Goal: Task Accomplishment & Management: Manage account settings

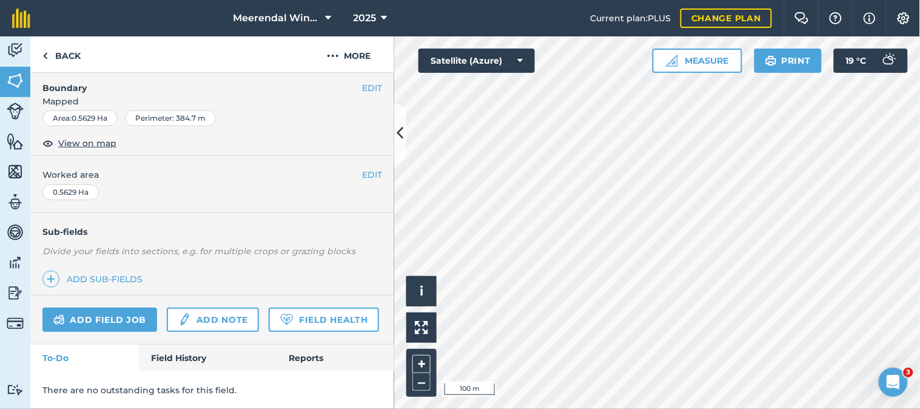
scroll to position [210, 0]
click at [95, 308] on link "Add field job" at bounding box center [99, 320] width 115 height 24
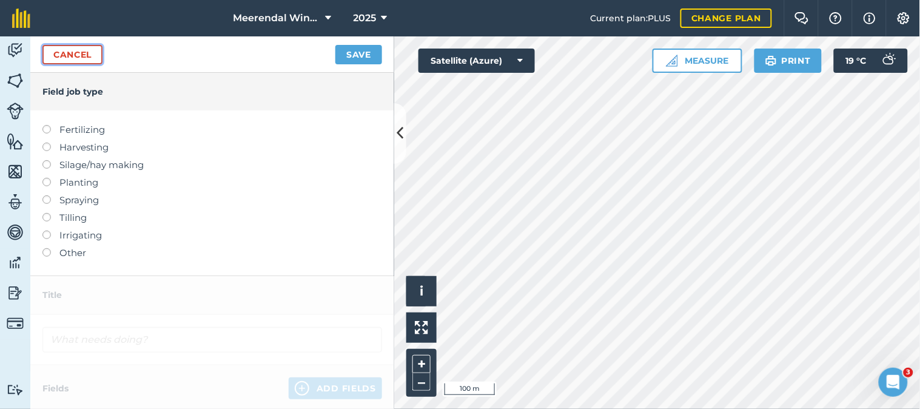
click at [79, 51] on link "Cancel" at bounding box center [72, 54] width 60 height 19
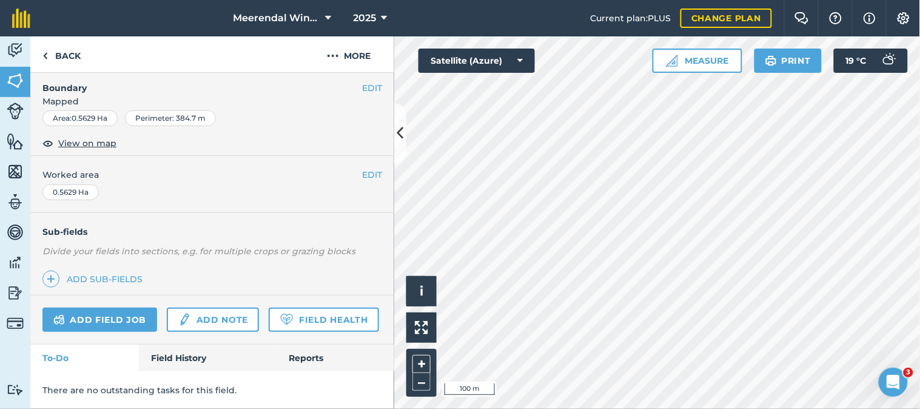
scroll to position [210, 0]
click at [190, 354] on link "Field History" at bounding box center [208, 358] width 138 height 27
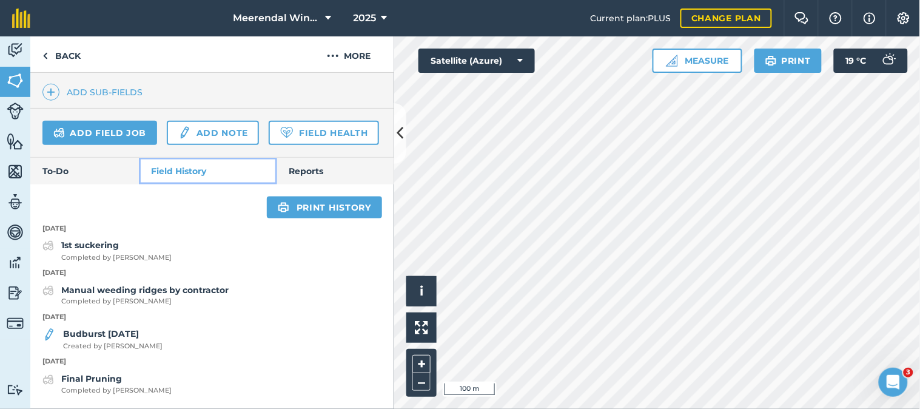
scroll to position [396, 0]
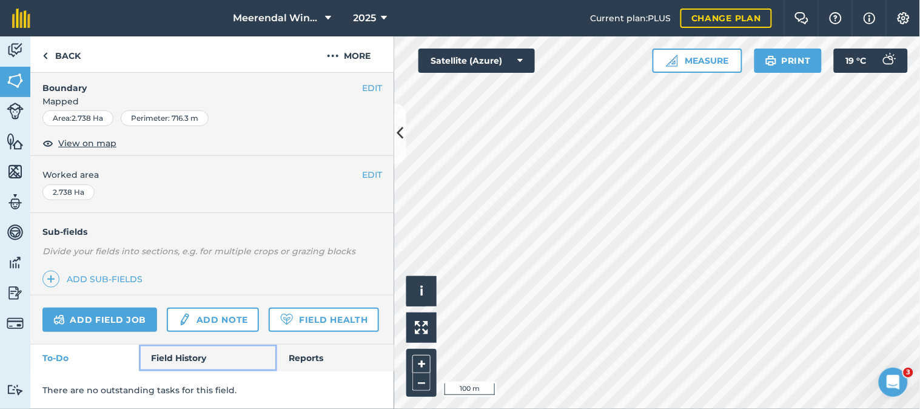
click at [181, 355] on link "Field History" at bounding box center [208, 358] width 138 height 27
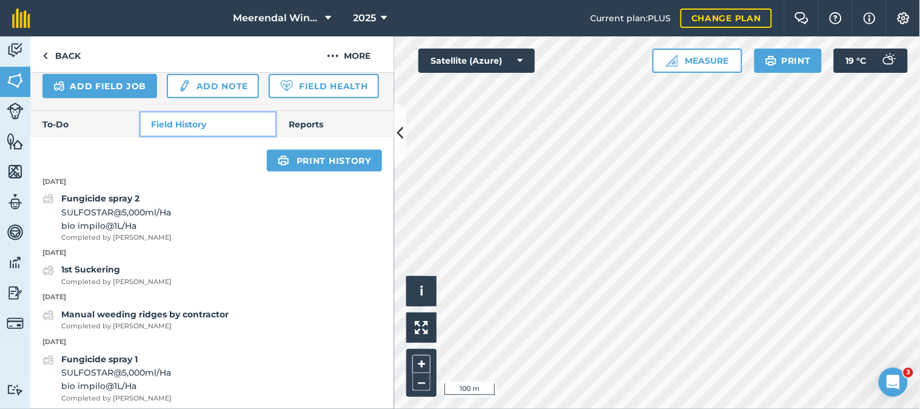
scroll to position [480, 0]
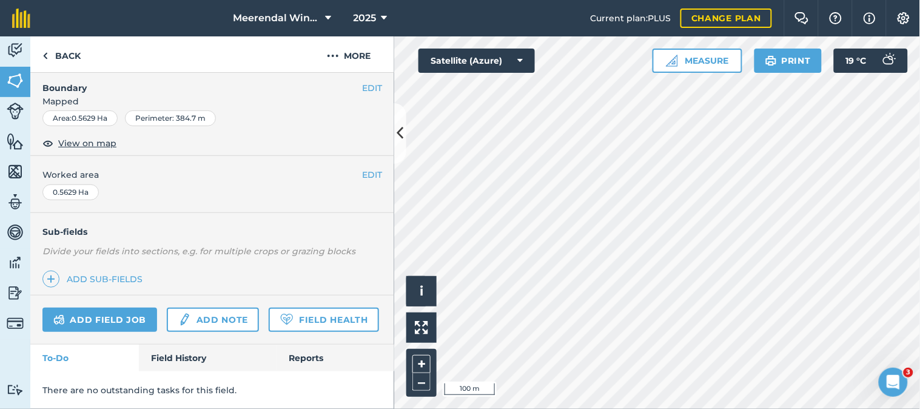
scroll to position [210, 0]
click at [104, 308] on link "Add field job" at bounding box center [99, 320] width 115 height 24
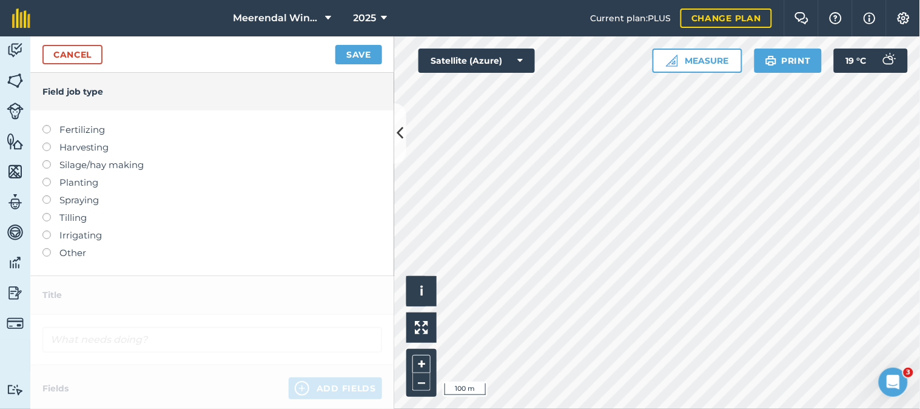
click at [46, 195] on label at bounding box center [50, 195] width 17 height 0
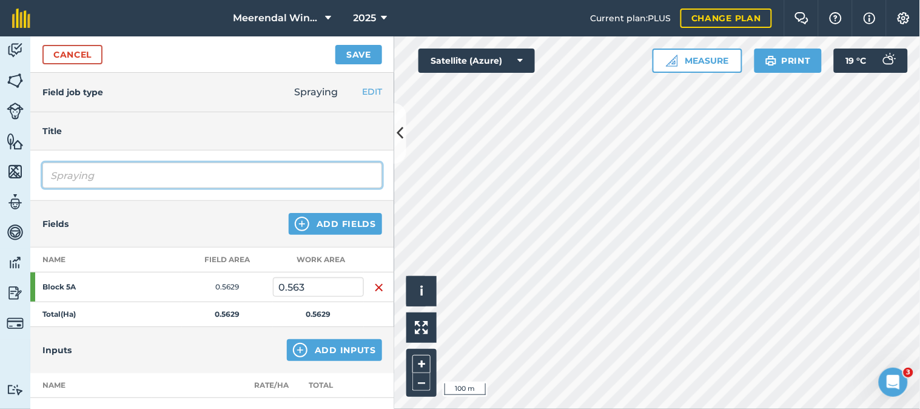
click at [89, 174] on input "Spraying" at bounding box center [212, 175] width 340 height 25
click at [62, 174] on input "Spraying" at bounding box center [212, 175] width 340 height 25
click at [113, 175] on input "Spraying" at bounding box center [212, 175] width 340 height 25
type input "S"
type input "Fungicide spray 1"
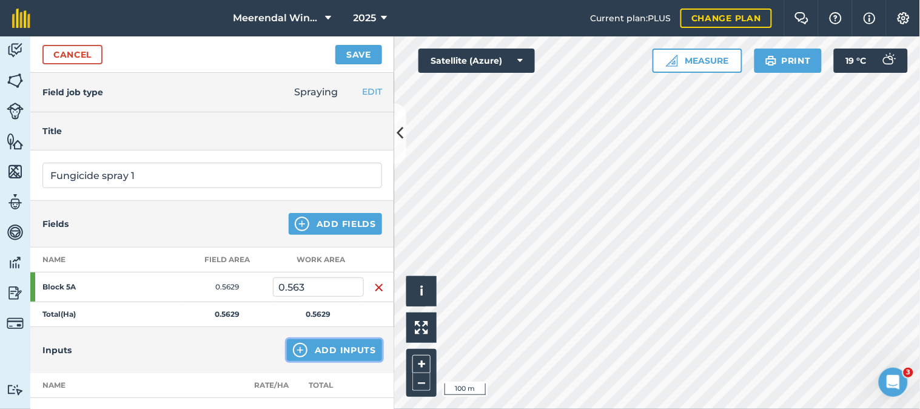
click at [320, 346] on button "Add Inputs" at bounding box center [334, 350] width 95 height 22
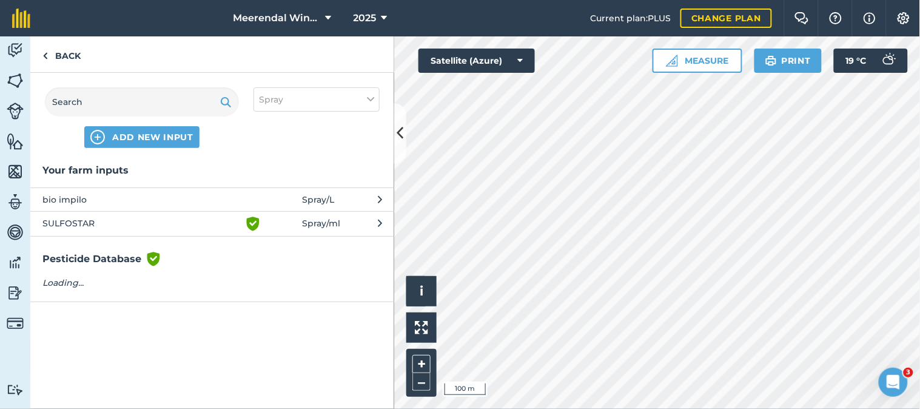
click at [80, 220] on span "SULFOSTAR" at bounding box center [141, 224] width 198 height 15
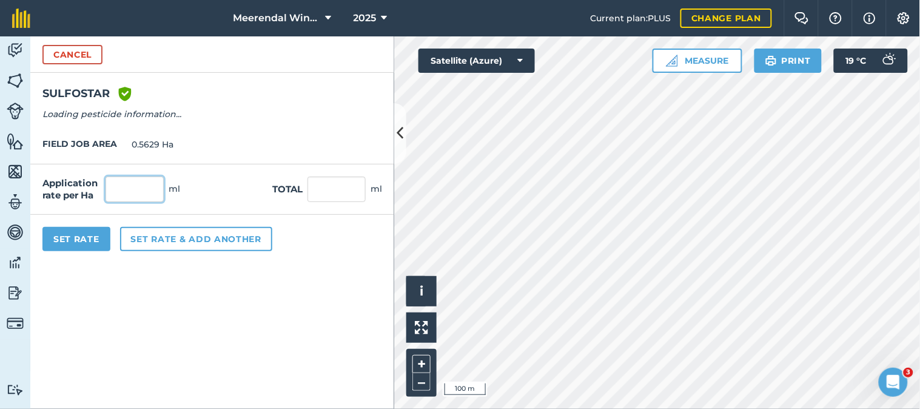
click at [133, 186] on input "text" at bounding box center [135, 189] width 58 height 25
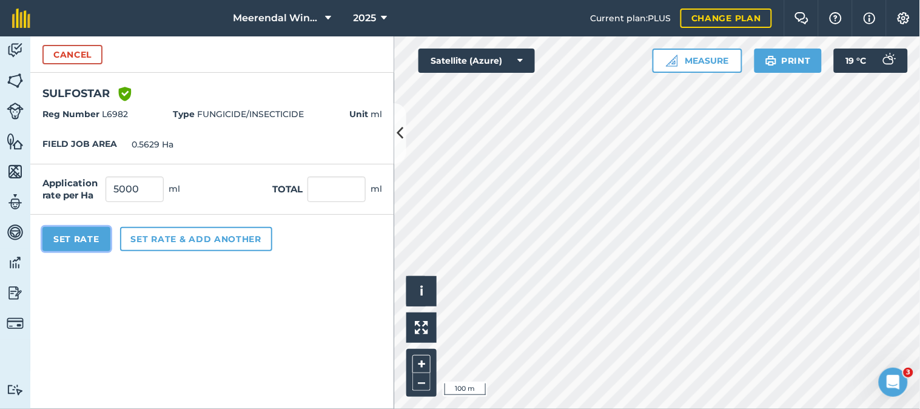
type input "5,000"
type input "2,814.5"
click at [79, 237] on button "Set Rate" at bounding box center [76, 239] width 68 height 24
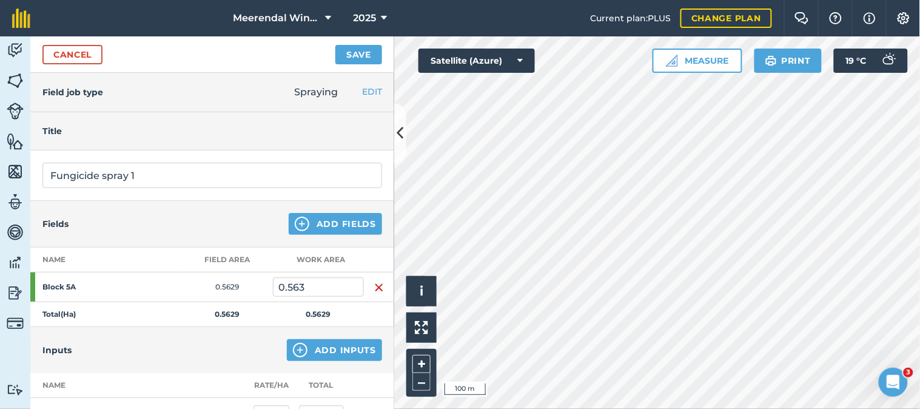
scroll to position [67, 0]
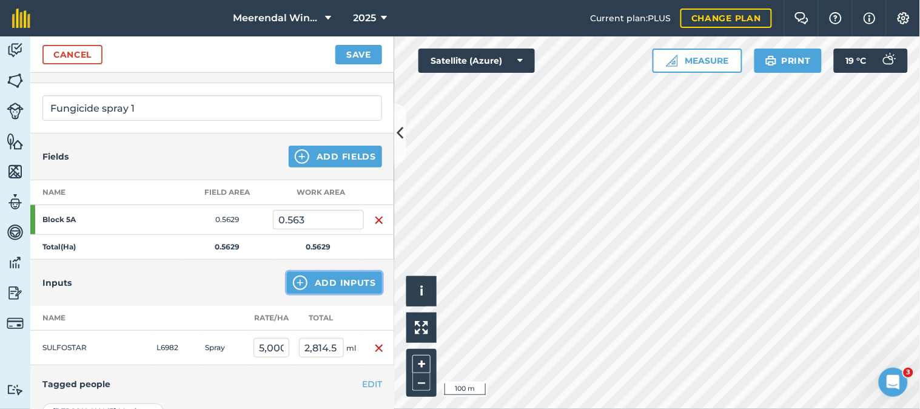
click at [325, 277] on button "Add Inputs" at bounding box center [334, 283] width 95 height 22
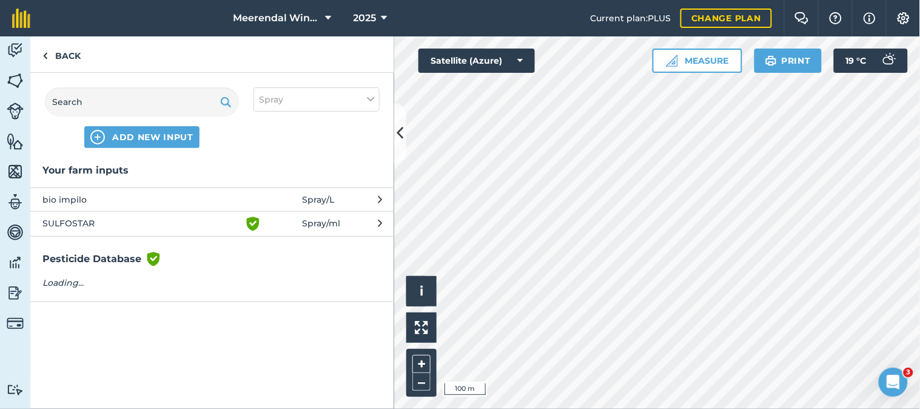
click at [76, 198] on span "bio impilo" at bounding box center [141, 199] width 198 height 13
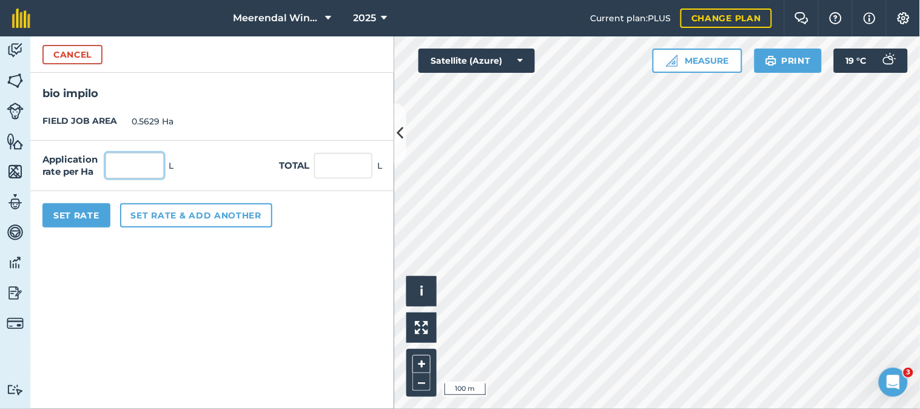
click at [138, 160] on input "text" at bounding box center [135, 165] width 58 height 25
type input "1"
type input "0.563"
click at [77, 215] on button "Set Rate" at bounding box center [76, 215] width 68 height 24
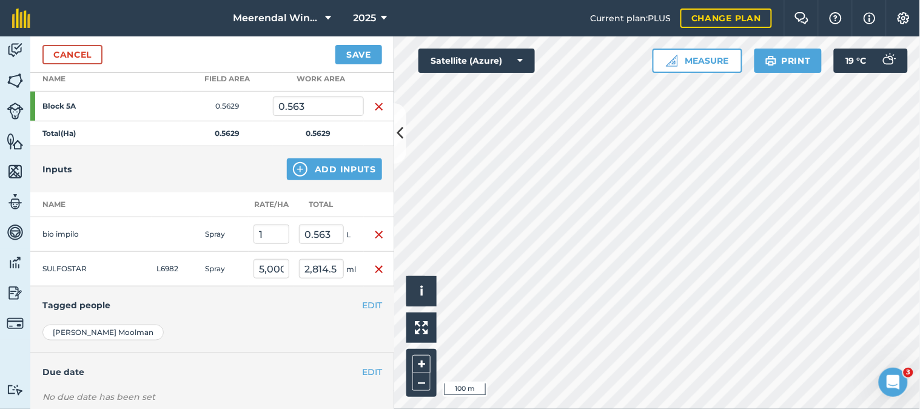
scroll to position [202, 0]
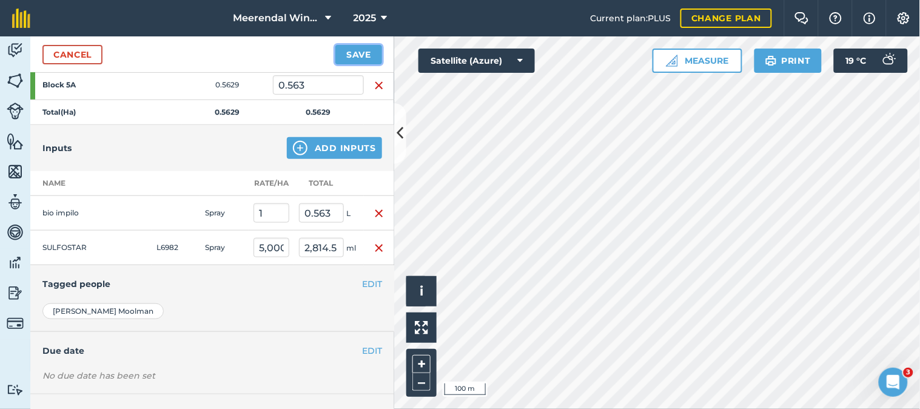
click at [367, 50] on button "Save" at bounding box center [358, 54] width 47 height 19
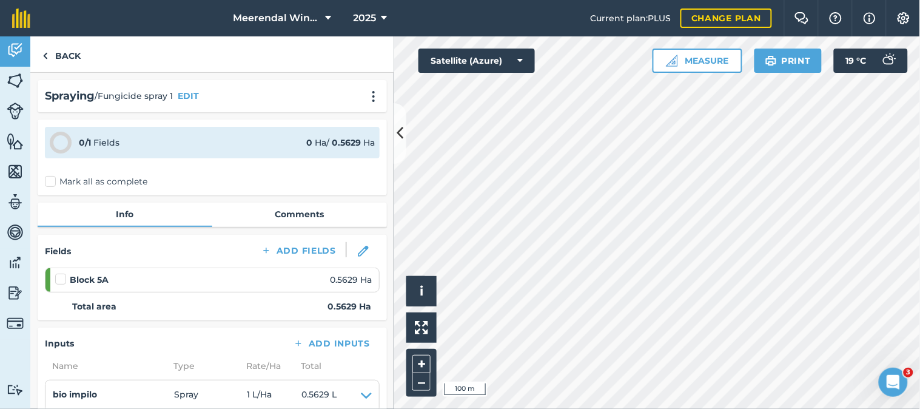
click at [61, 273] on label at bounding box center [62, 273] width 15 height 0
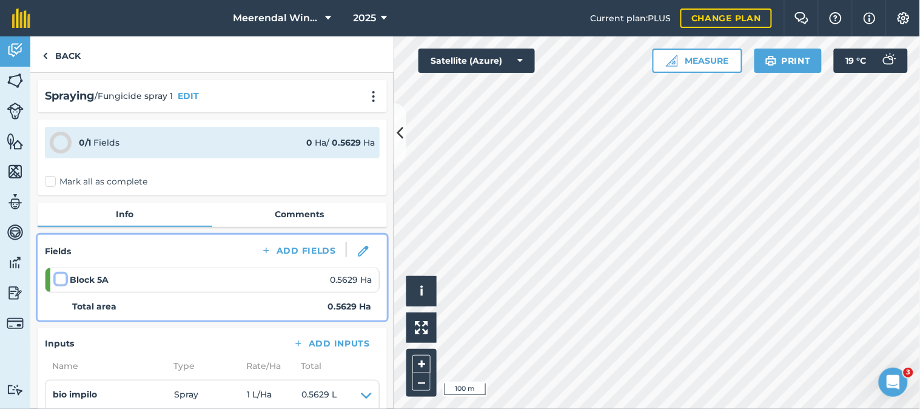
click at [61, 276] on input "checkbox" at bounding box center [59, 277] width 8 height 8
checkbox input "false"
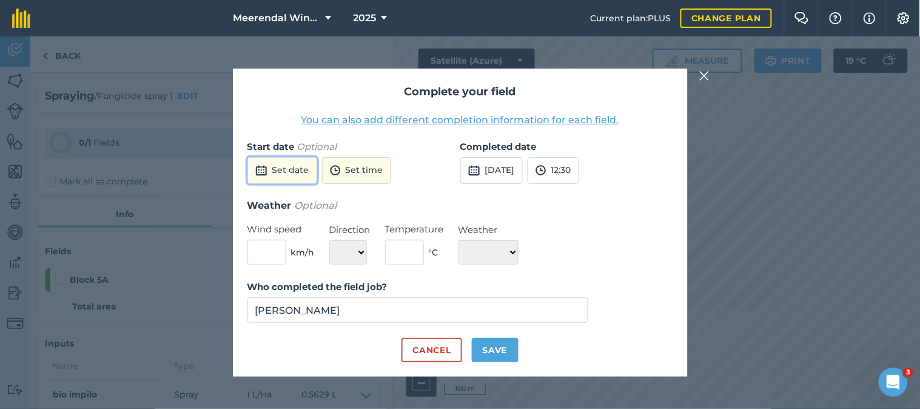
click at [301, 166] on button "Set date" at bounding box center [282, 170] width 70 height 27
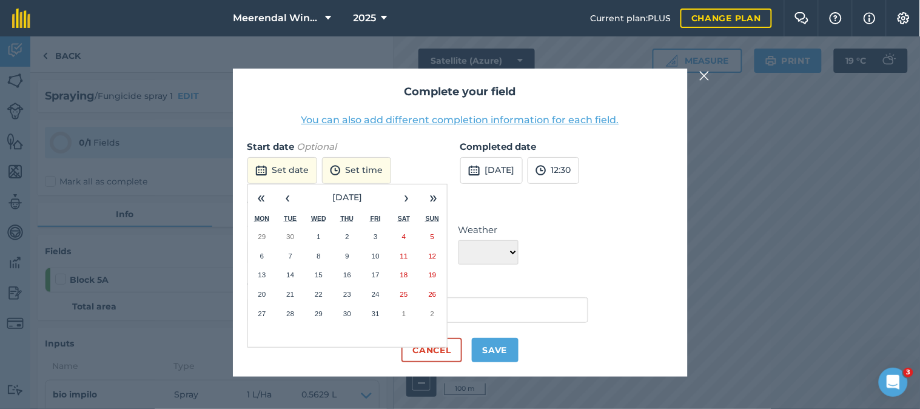
click at [316, 273] on abbr "15" at bounding box center [319, 275] width 8 height 8
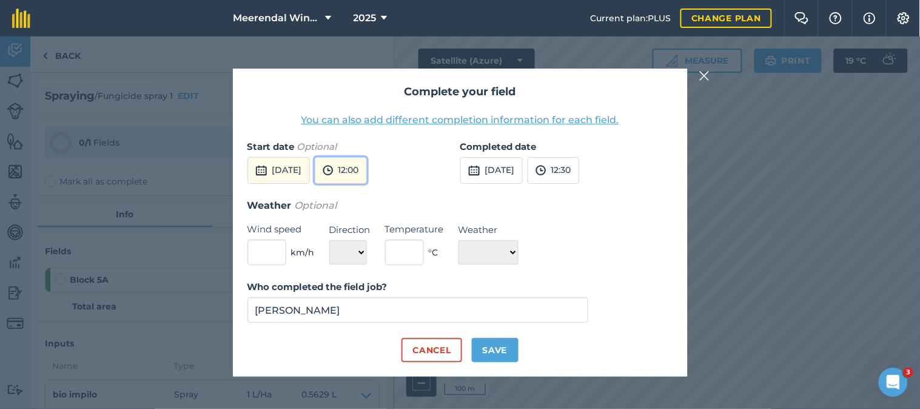
click at [367, 166] on button "12:00" at bounding box center [341, 170] width 52 height 27
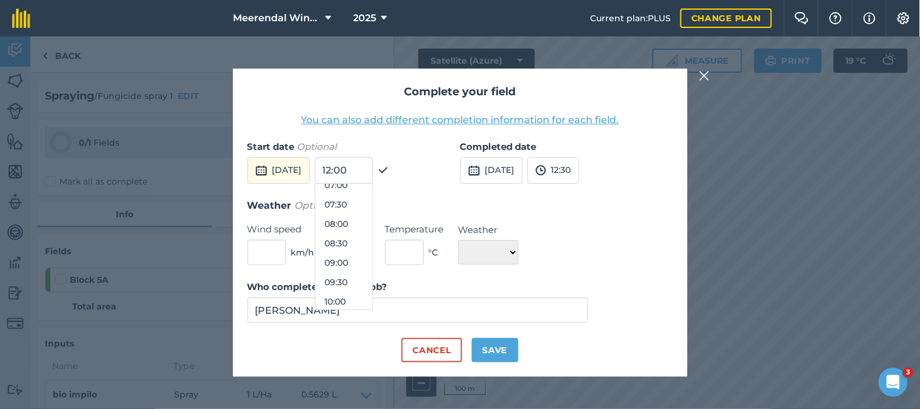
scroll to position [273, 0]
click at [366, 232] on button "08:00" at bounding box center [343, 231] width 57 height 19
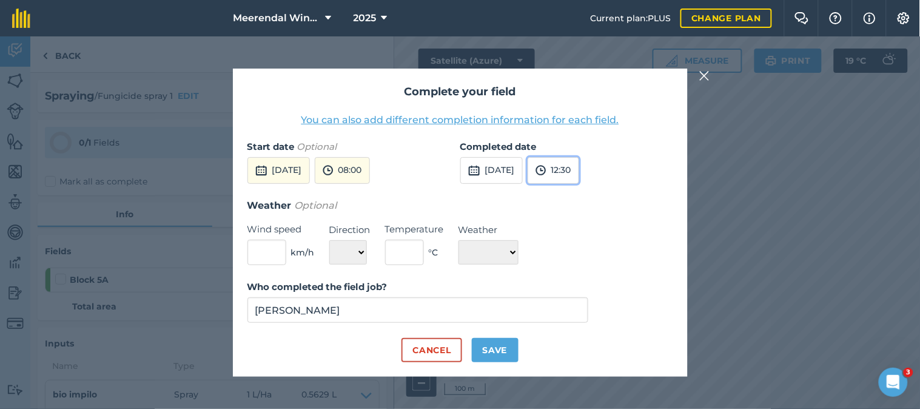
click at [579, 167] on button "12:30" at bounding box center [554, 170] width 52 height 27
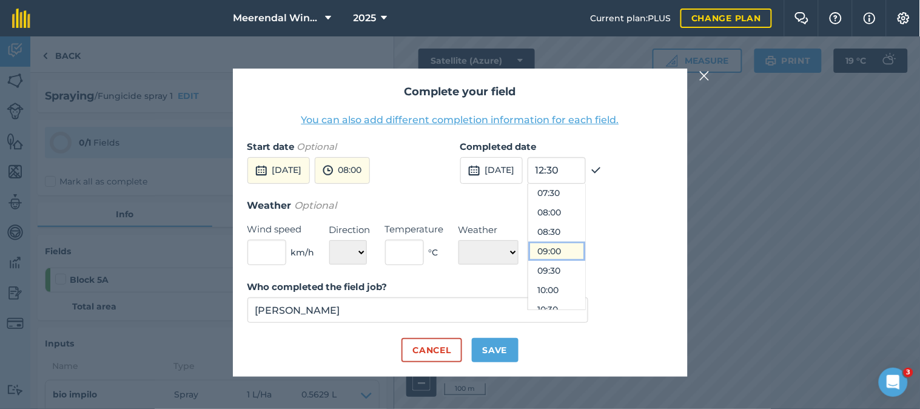
click at [582, 252] on button "09:00" at bounding box center [556, 250] width 57 height 19
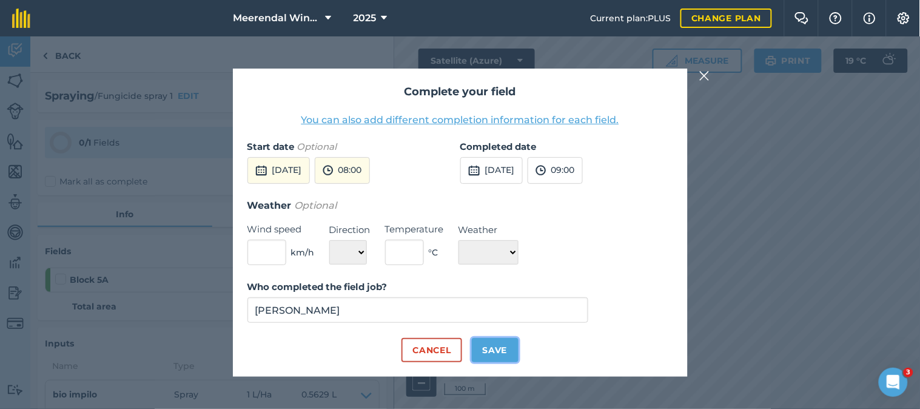
click at [496, 353] on button "Save" at bounding box center [495, 350] width 47 height 24
checkbox input "true"
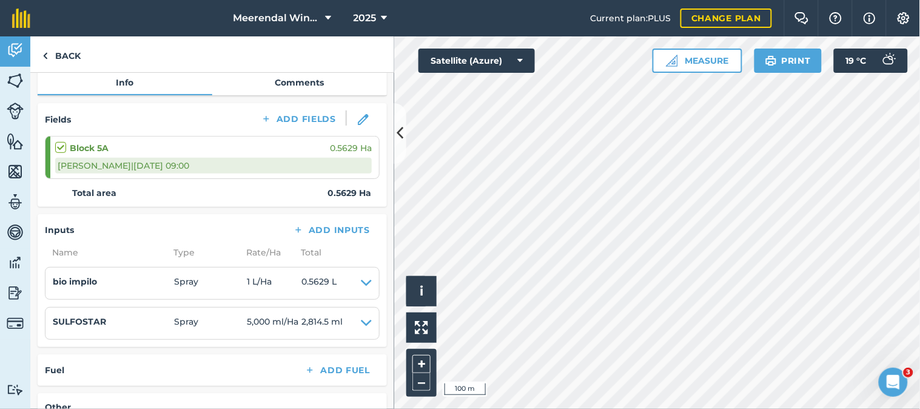
scroll to position [135, 0]
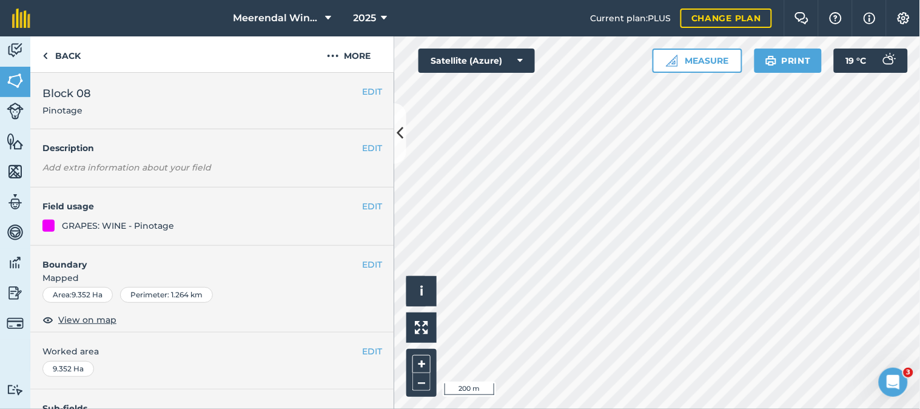
click at [487, 408] on html "Meerendal Wine Estate 2025 Current plan : PLUS Change plan Farm Chat Help Info …" at bounding box center [460, 204] width 920 height 409
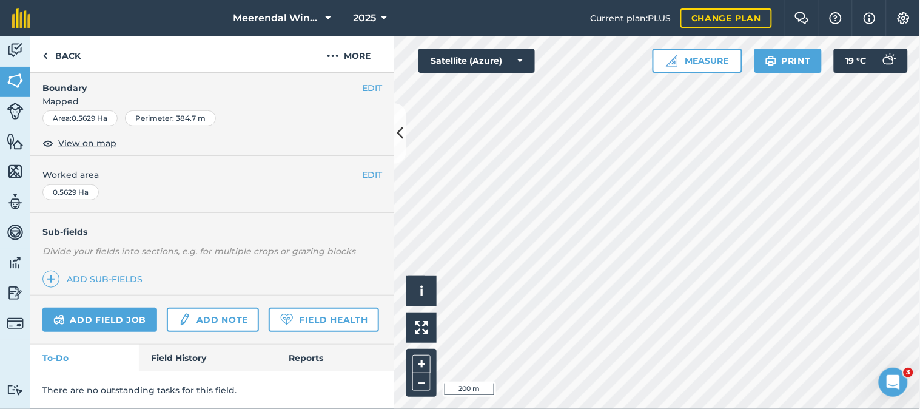
scroll to position [210, 0]
click at [187, 357] on link "Field History" at bounding box center [208, 358] width 138 height 27
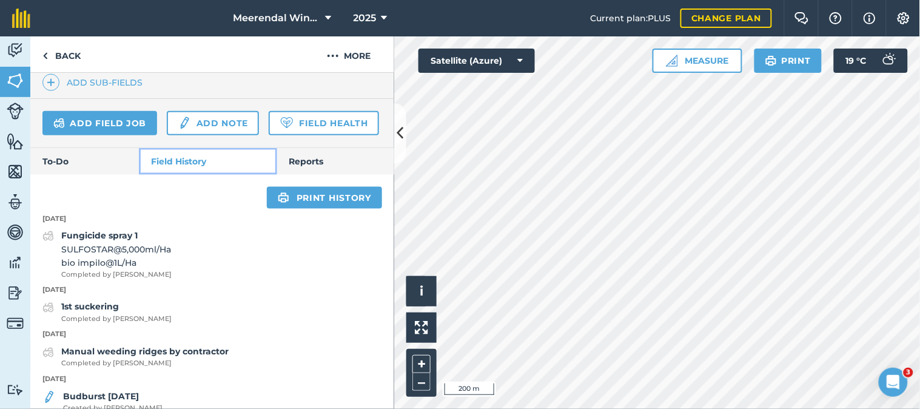
scroll to position [413, 0]
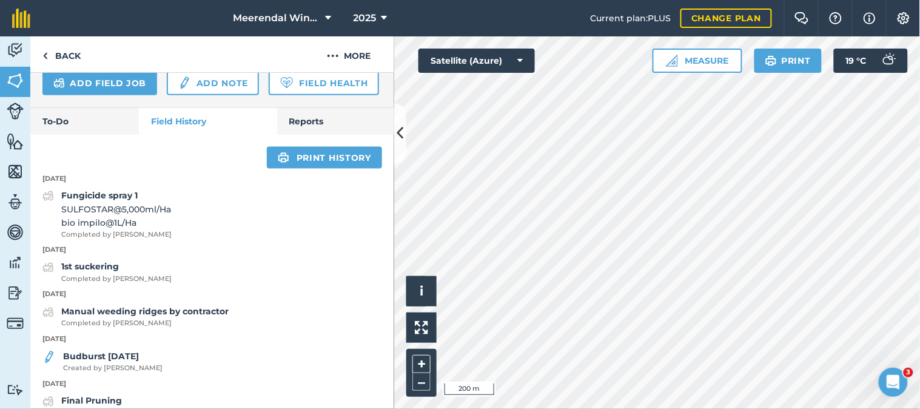
scroll to position [210, 0]
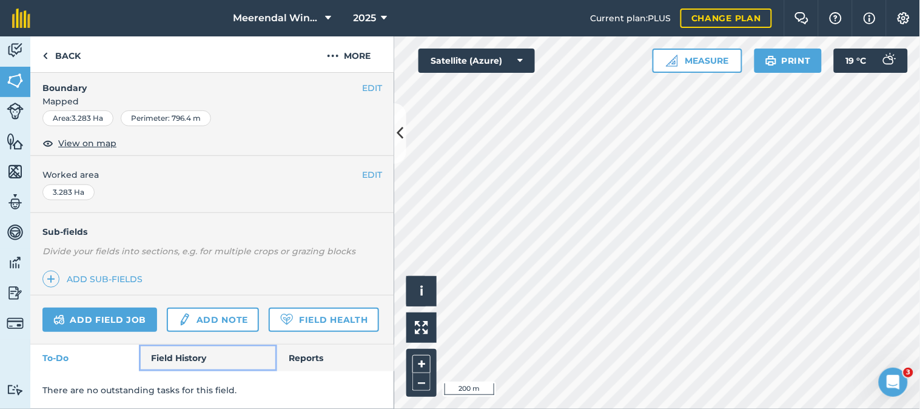
click at [174, 355] on link "Field History" at bounding box center [208, 358] width 138 height 27
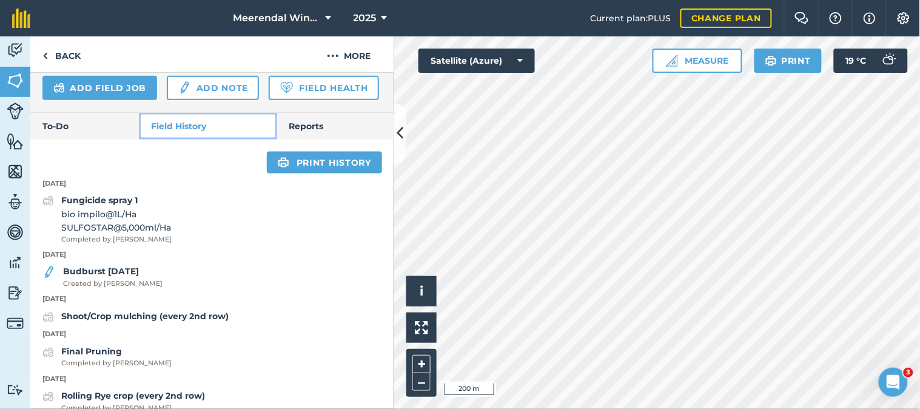
scroll to position [458, 0]
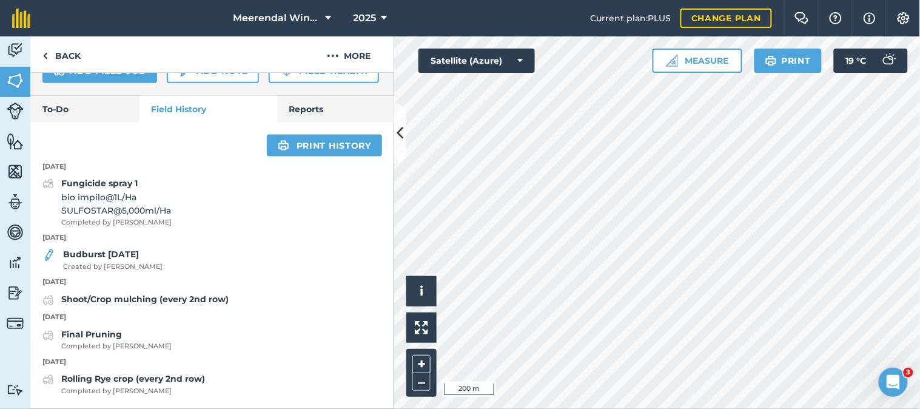
scroll to position [210, 0]
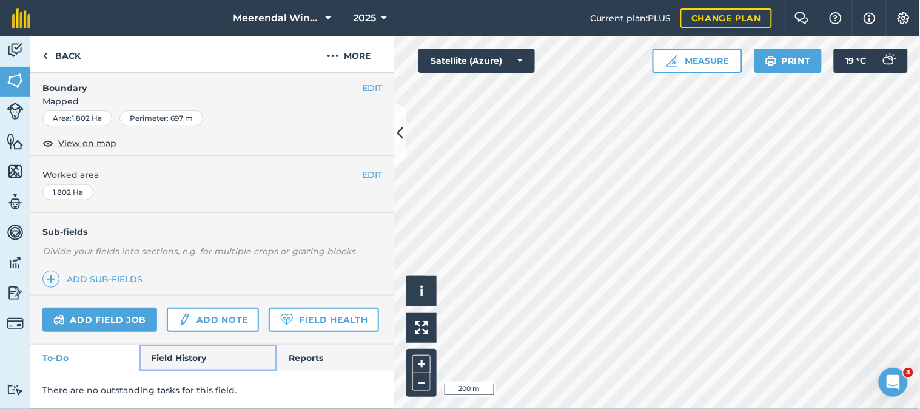
click at [177, 352] on link "Field History" at bounding box center [208, 358] width 138 height 27
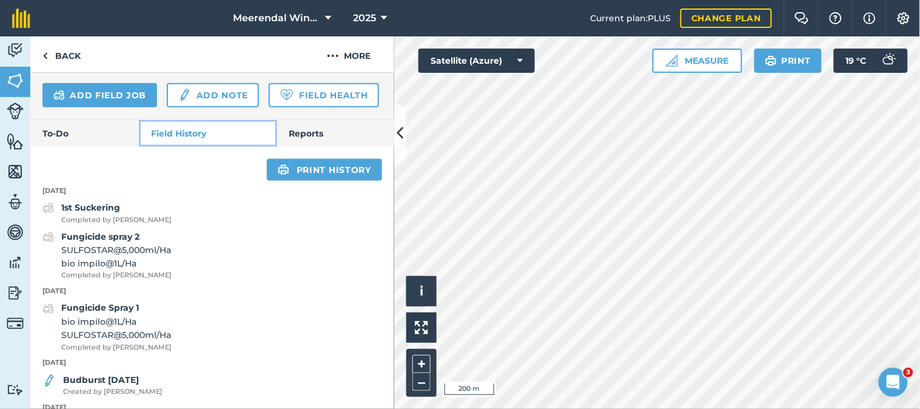
scroll to position [413, 0]
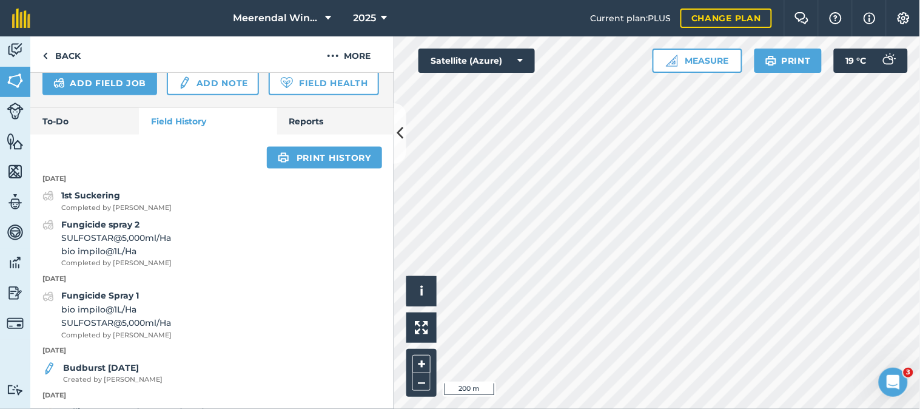
scroll to position [221, 0]
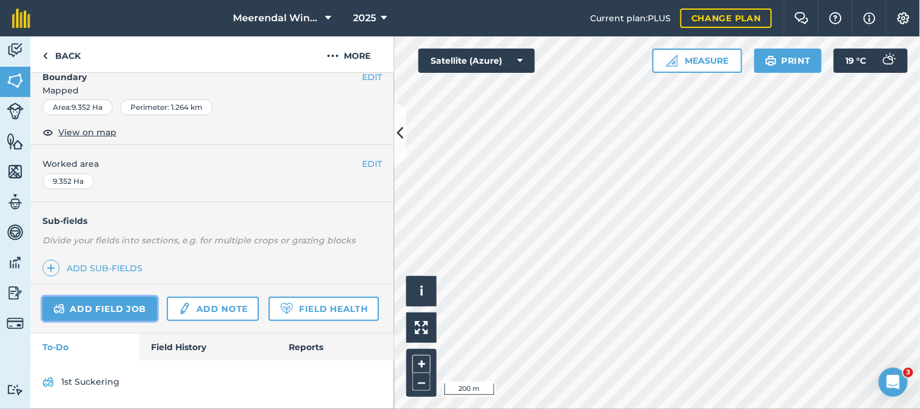
click at [119, 297] on link "Add field job" at bounding box center [99, 309] width 115 height 24
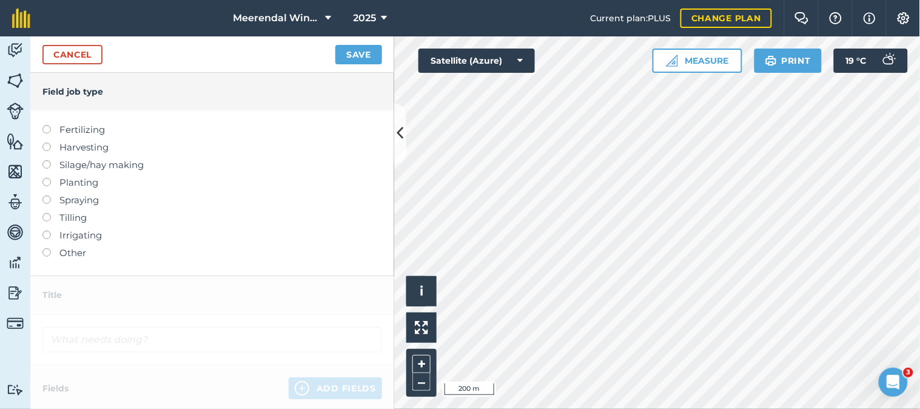
click at [47, 195] on label at bounding box center [50, 195] width 17 height 0
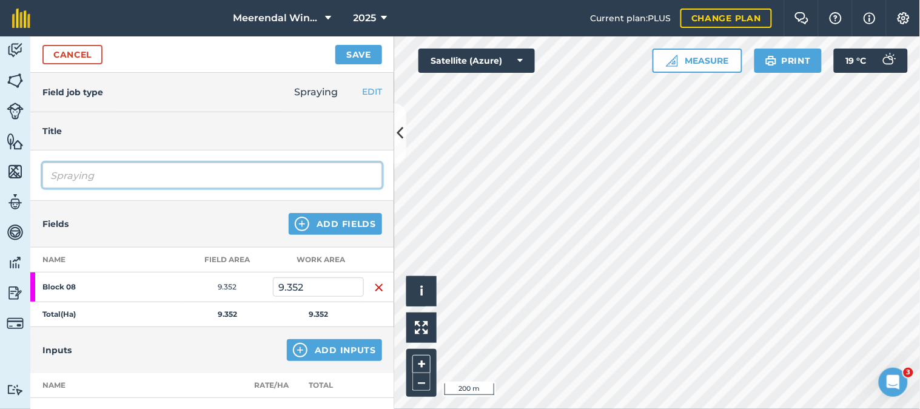
click at [104, 173] on input "Spraying" at bounding box center [212, 175] width 340 height 25
type input "S"
type input "Fungicide spray 2"
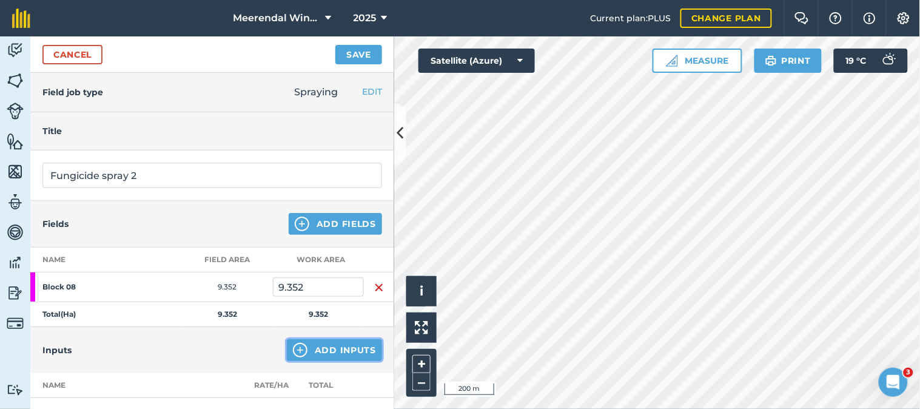
click at [331, 349] on button "Add Inputs" at bounding box center [334, 350] width 95 height 22
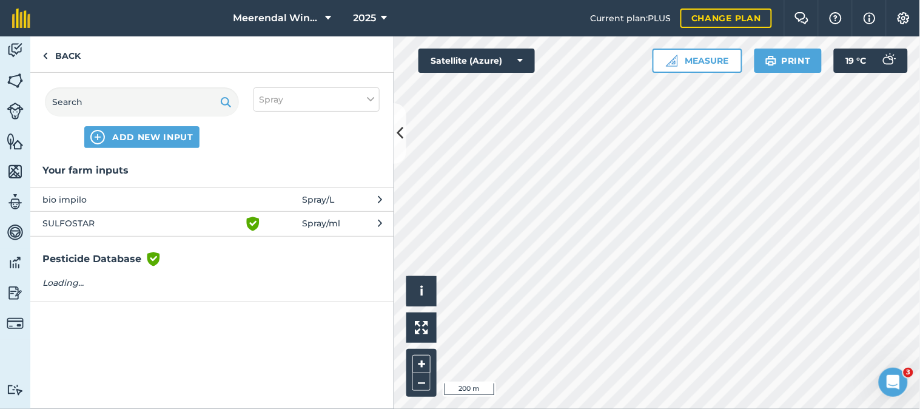
click at [107, 226] on span "SULFOSTAR" at bounding box center [141, 224] width 198 height 15
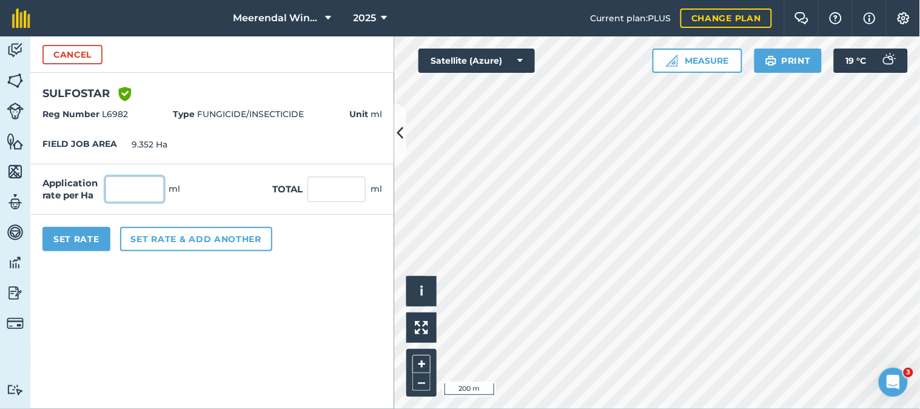
click at [123, 187] on input "text" at bounding box center [135, 189] width 58 height 25
type input "5,000"
type input "46,760"
click at [82, 235] on button "Set Rate" at bounding box center [76, 239] width 68 height 24
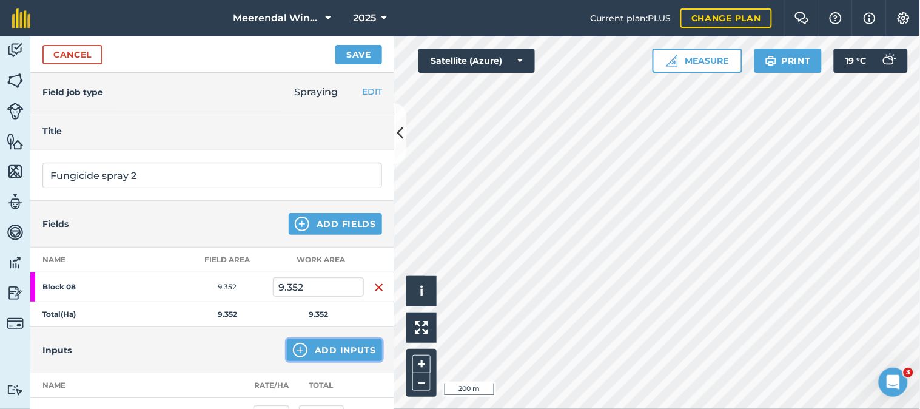
click at [337, 347] on button "Add Inputs" at bounding box center [334, 350] width 95 height 22
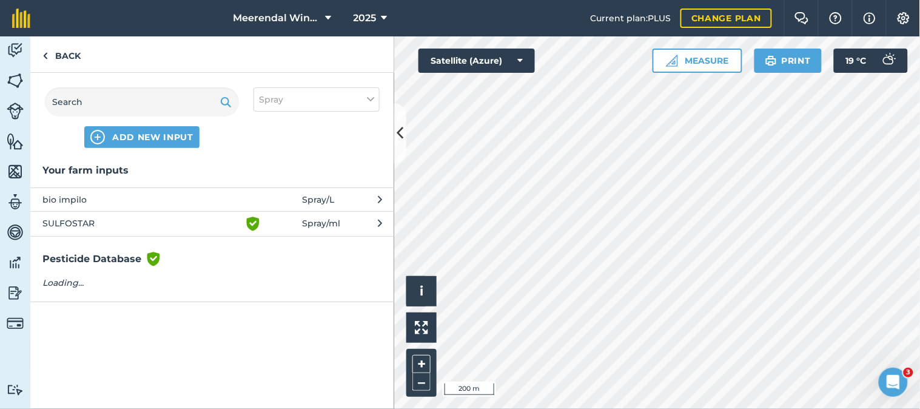
click at [75, 197] on span "bio impilo" at bounding box center [141, 199] width 198 height 13
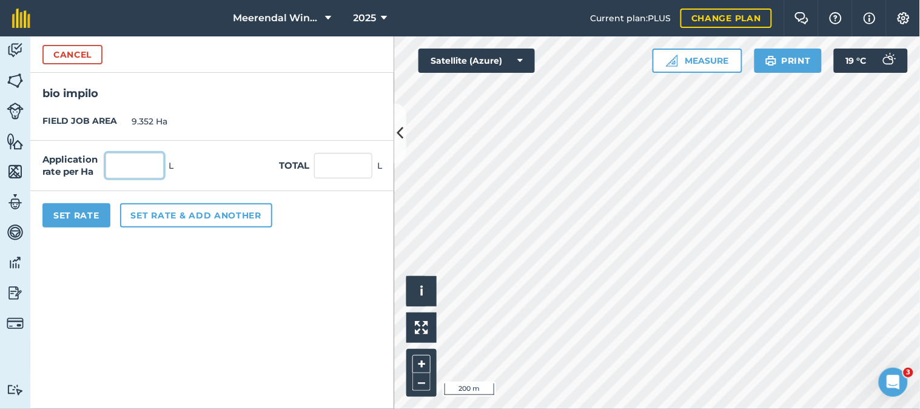
click at [137, 160] on input "text" at bounding box center [135, 165] width 58 height 25
type input "1"
type input "9.352"
click at [81, 215] on button "Set Rate" at bounding box center [76, 215] width 68 height 24
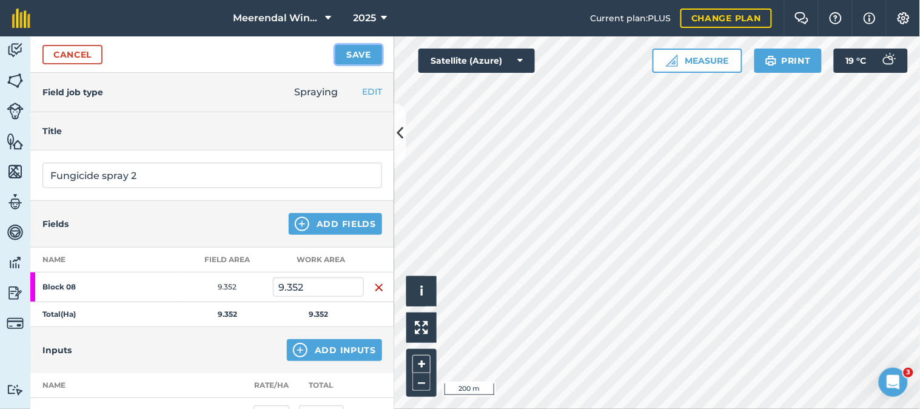
click at [358, 53] on button "Save" at bounding box center [358, 54] width 47 height 19
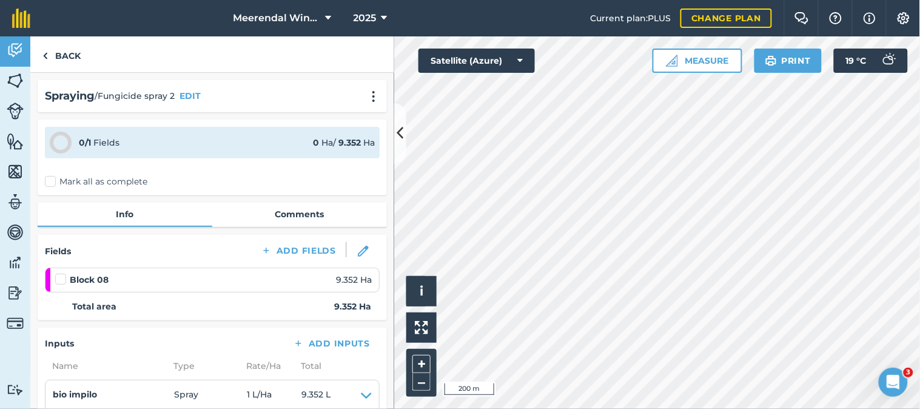
click at [58, 273] on label at bounding box center [62, 273] width 15 height 0
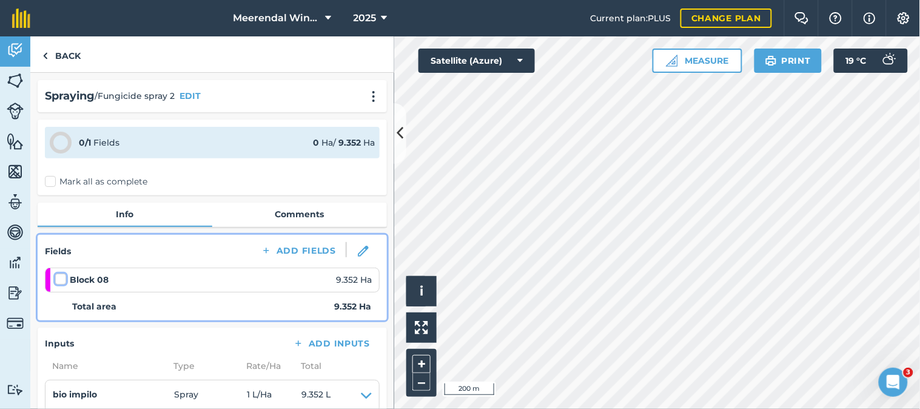
click at [58, 278] on input "checkbox" at bounding box center [59, 277] width 8 height 8
checkbox input "false"
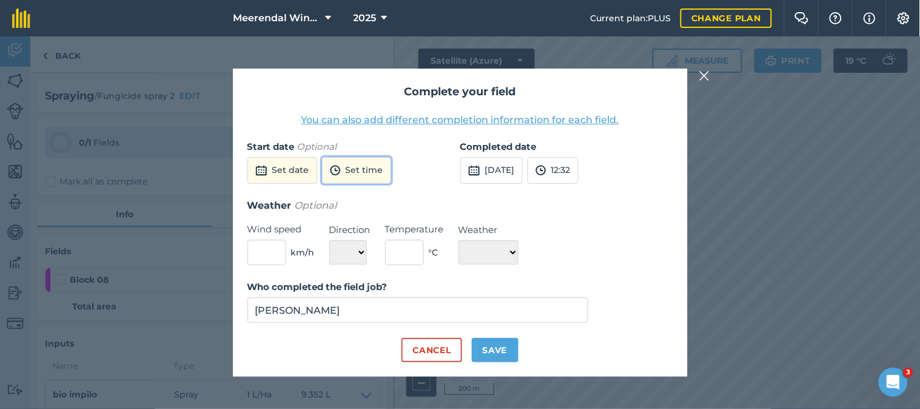
click at [360, 172] on button "Set time" at bounding box center [356, 170] width 69 height 27
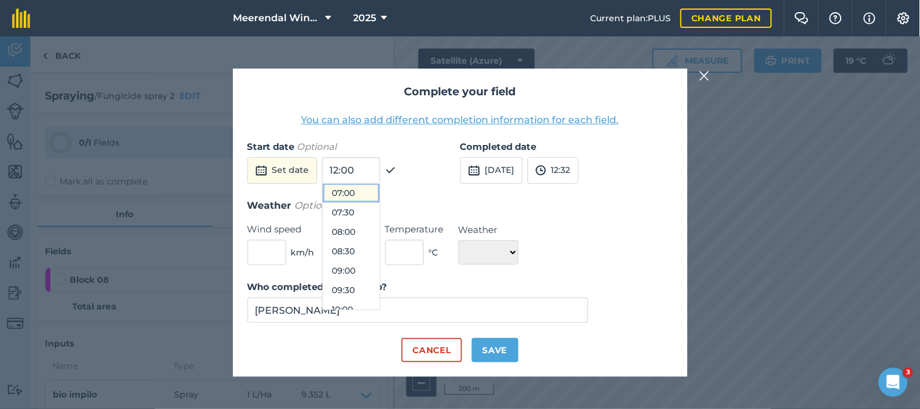
click at [346, 190] on button "07:00" at bounding box center [351, 192] width 57 height 19
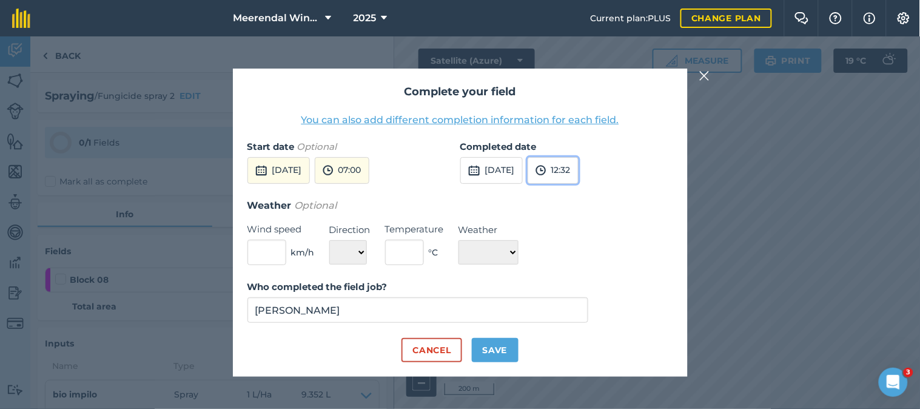
click at [579, 167] on button "12:32" at bounding box center [553, 170] width 51 height 27
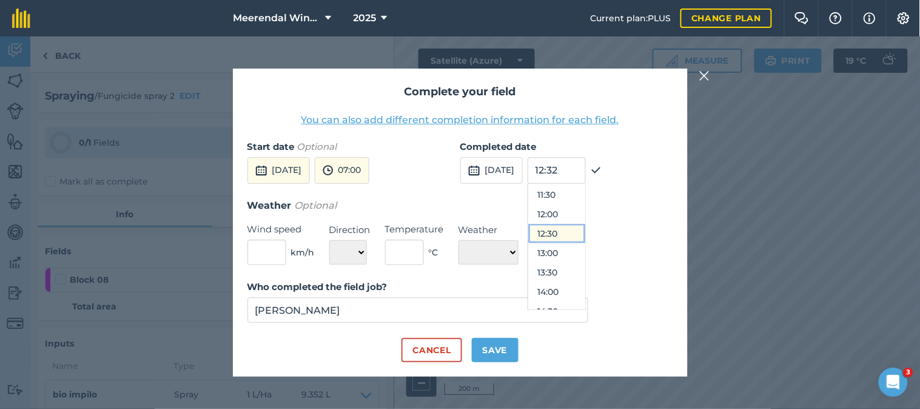
click at [577, 229] on button "12:30" at bounding box center [556, 233] width 57 height 19
click at [500, 347] on button "Save" at bounding box center [495, 350] width 47 height 24
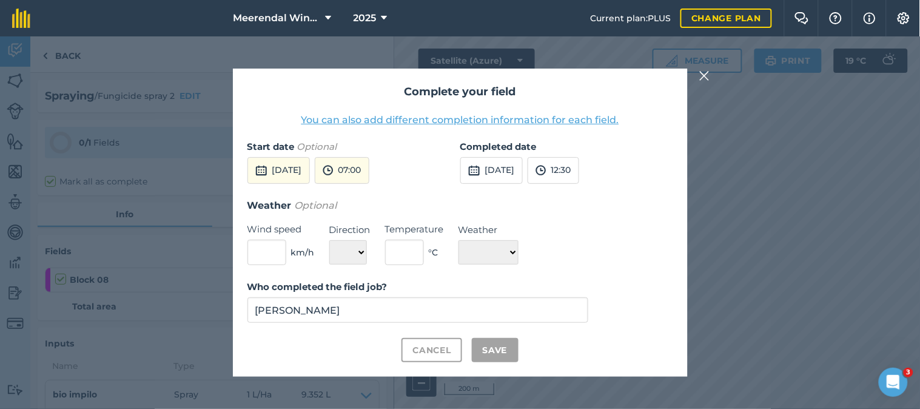
checkbox input "true"
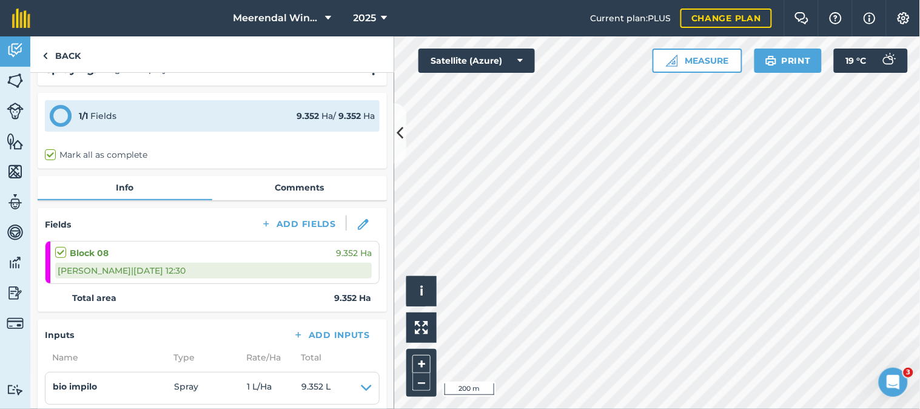
scroll to position [0, 0]
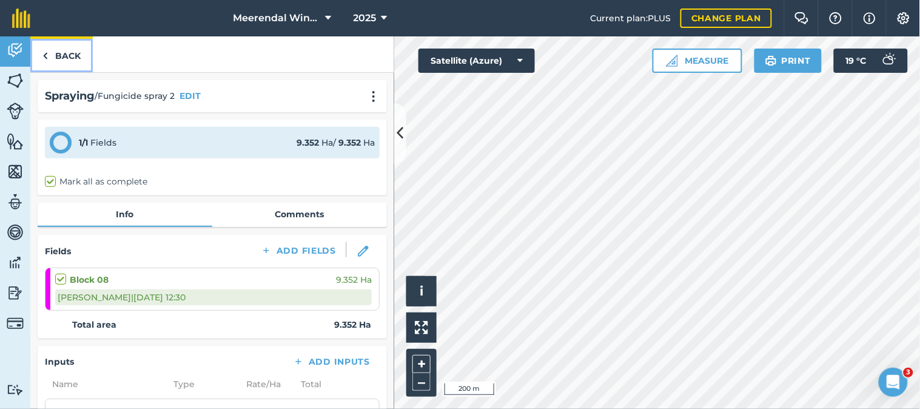
click at [63, 52] on link "Back" at bounding box center [61, 54] width 62 height 36
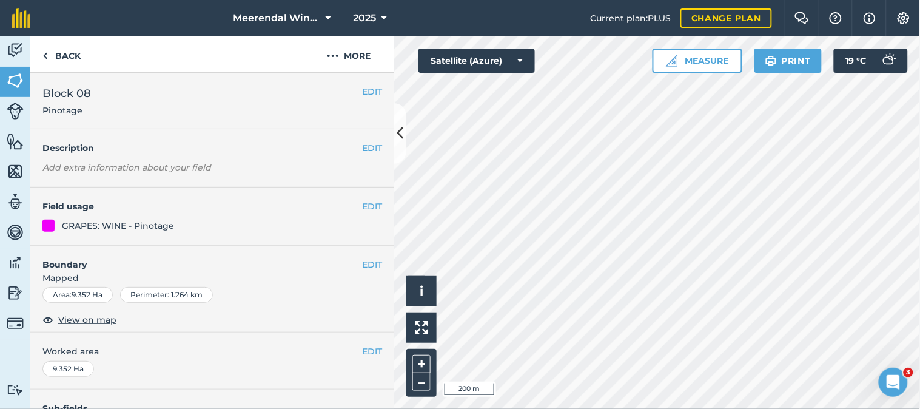
scroll to position [221, 0]
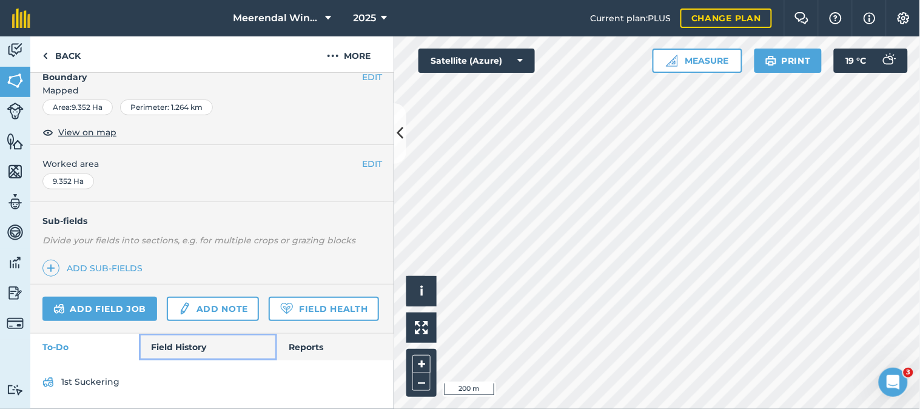
click at [177, 345] on link "Field History" at bounding box center [208, 347] width 138 height 27
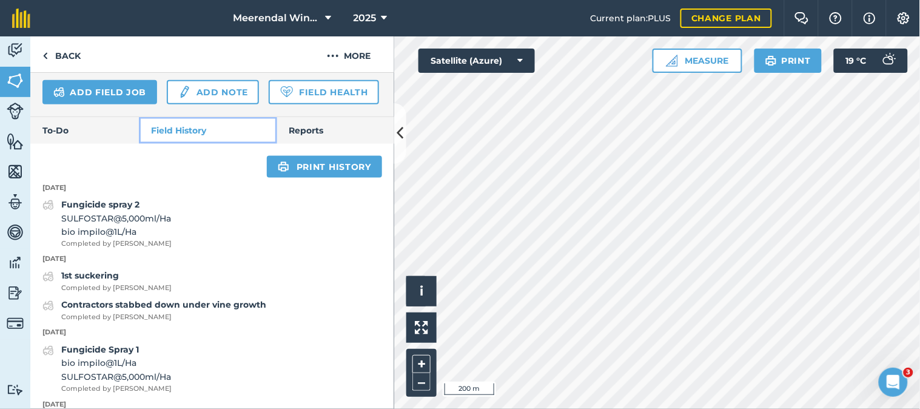
scroll to position [423, 0]
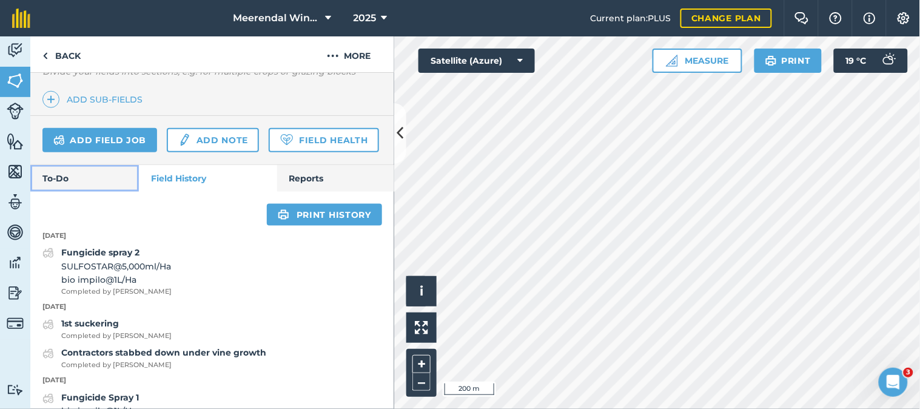
click at [76, 192] on link "To-Do" at bounding box center [84, 178] width 109 height 27
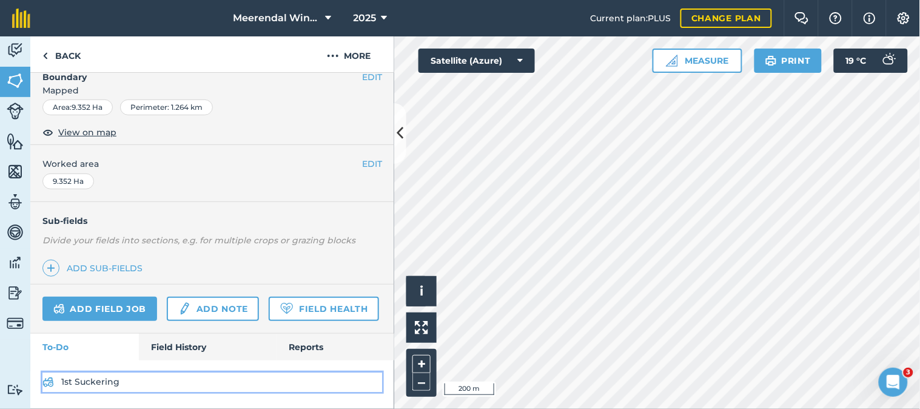
click at [94, 379] on link "1st Suckering" at bounding box center [212, 381] width 340 height 19
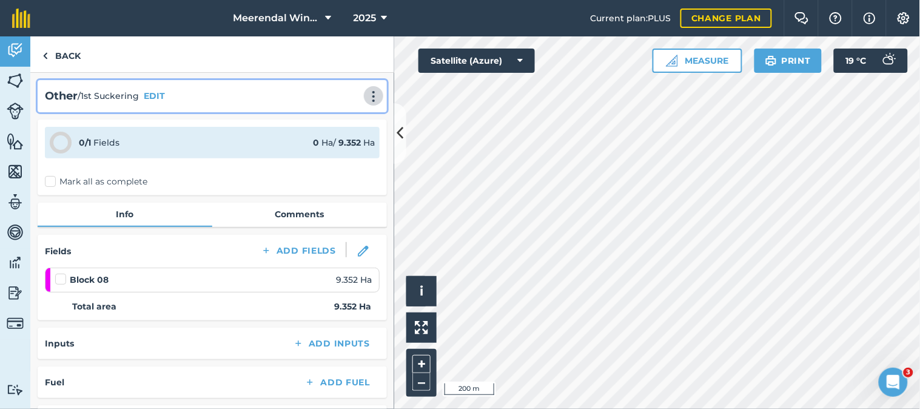
click at [368, 91] on button at bounding box center [374, 96] width 12 height 15
click at [331, 149] on link "Delete" at bounding box center [348, 152] width 78 height 24
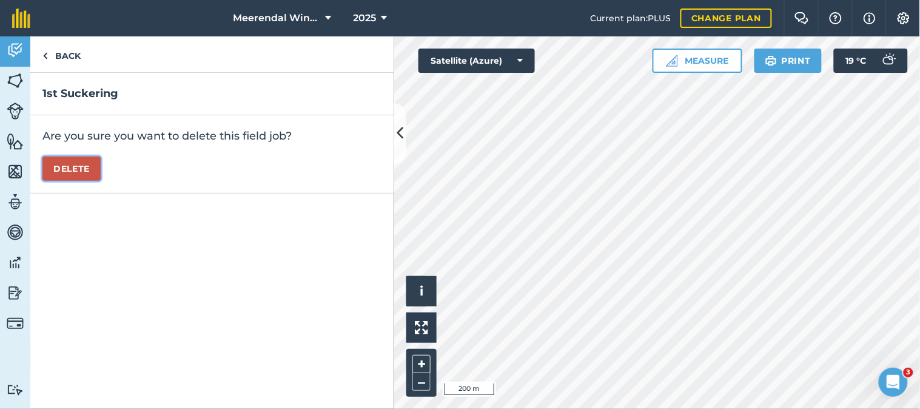
click at [74, 162] on button "Delete" at bounding box center [71, 168] width 58 height 24
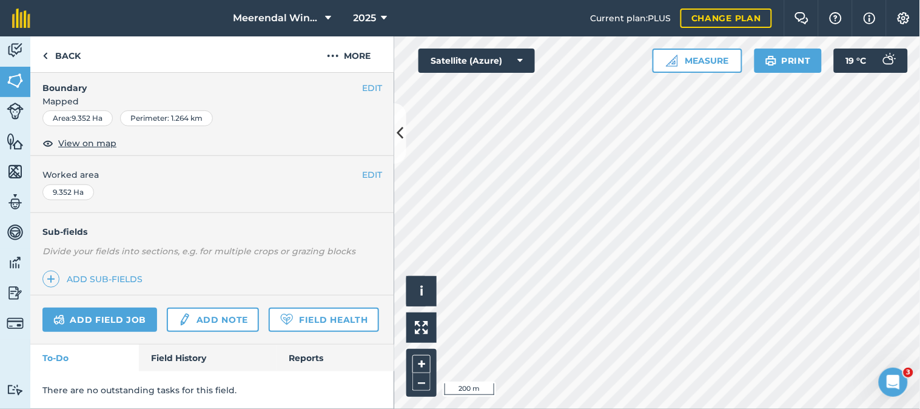
scroll to position [210, 0]
click at [176, 353] on link "Field History" at bounding box center [208, 358] width 138 height 27
